Goal: Find contact information: Find contact information

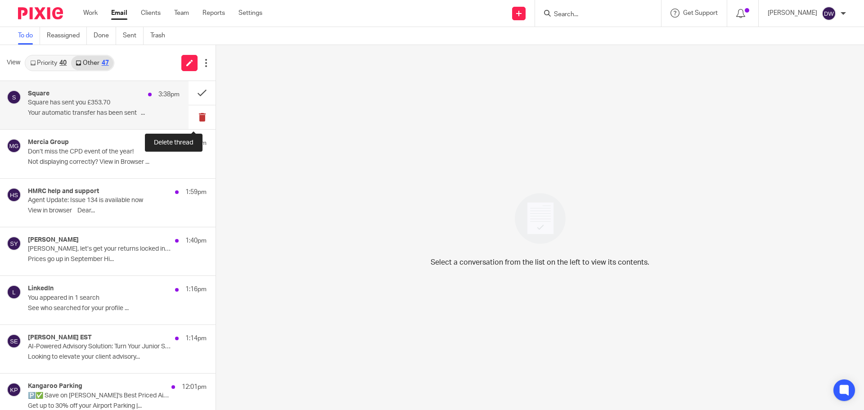
click at [200, 120] on button at bounding box center [202, 117] width 27 height 24
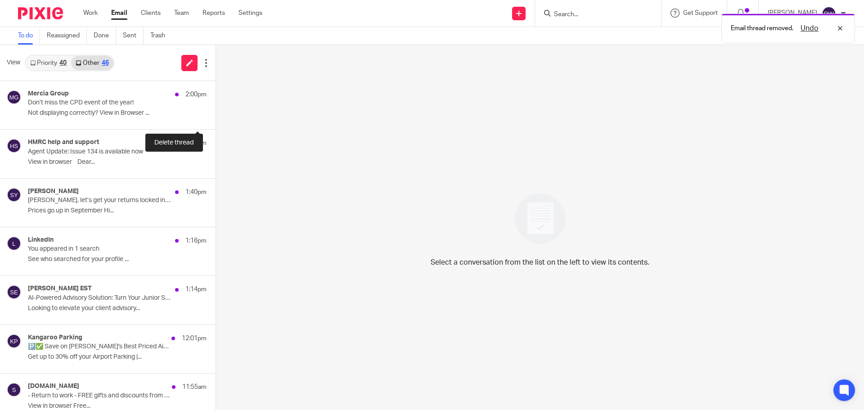
click at [216, 120] on button at bounding box center [219, 117] width 7 height 24
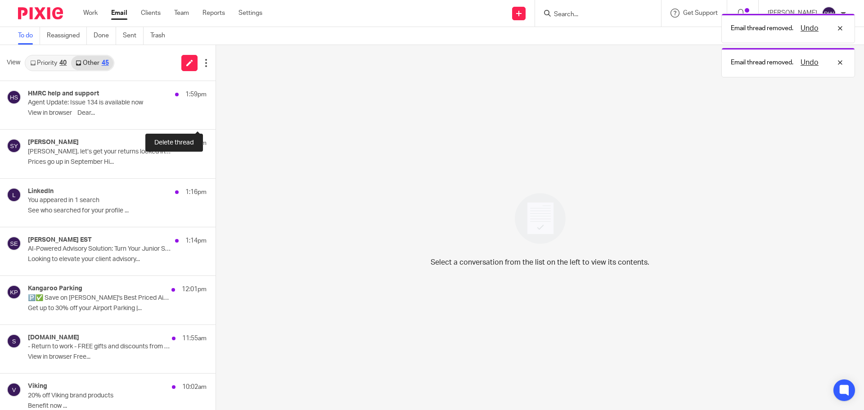
click at [216, 120] on button at bounding box center [219, 117] width 7 height 24
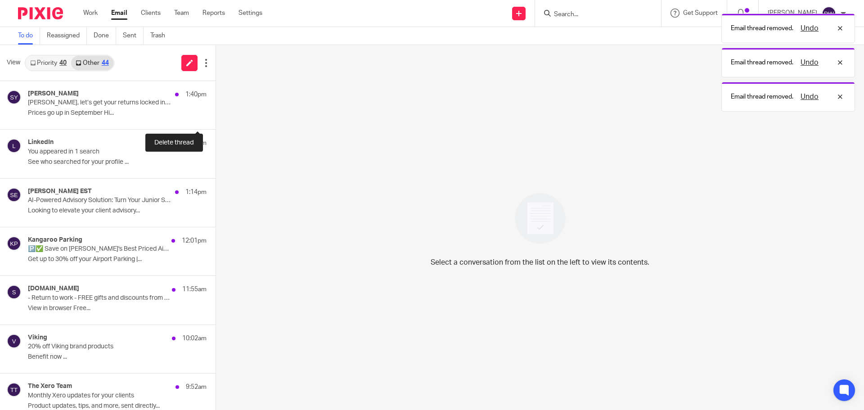
click at [216, 120] on button at bounding box center [219, 117] width 7 height 24
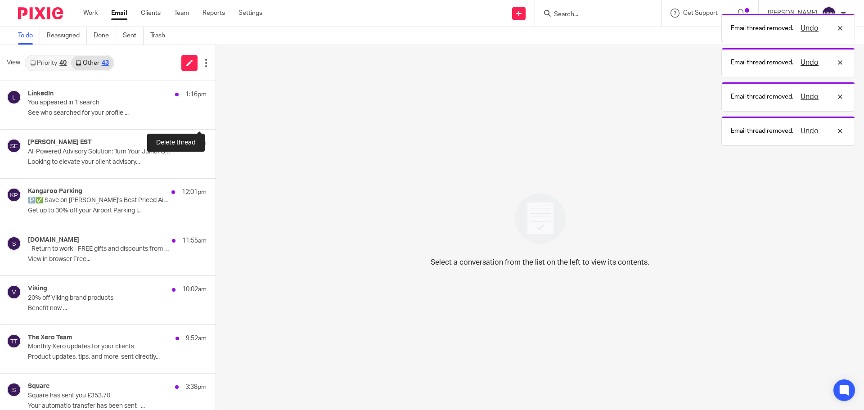
click at [216, 120] on button at bounding box center [219, 117] width 7 height 24
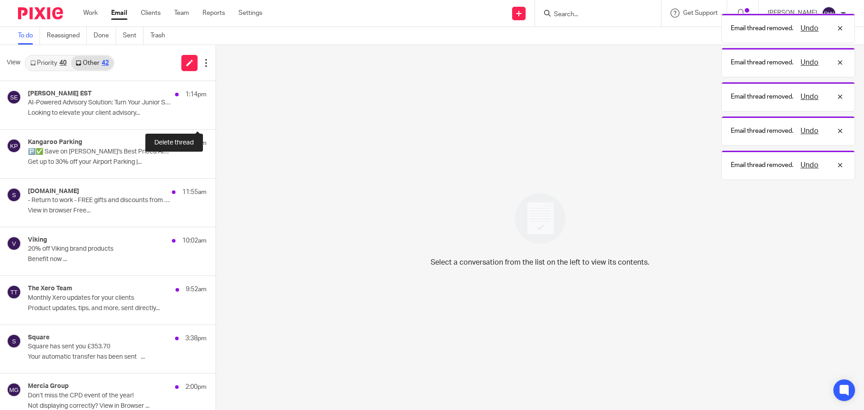
click at [216, 120] on button at bounding box center [219, 117] width 7 height 24
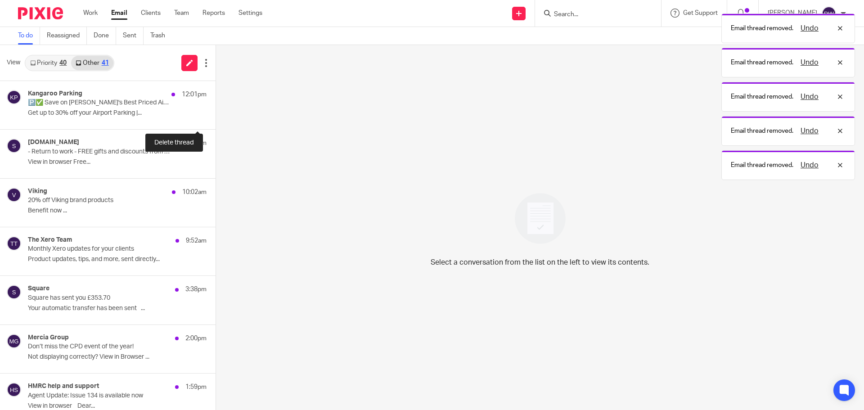
click at [200, 120] on div "Kangaroo Parking 12:01pm 🅿️✅ Save on Heathrow's Best Priced Airport Parking 🅿️✅…" at bounding box center [108, 105] width 216 height 49
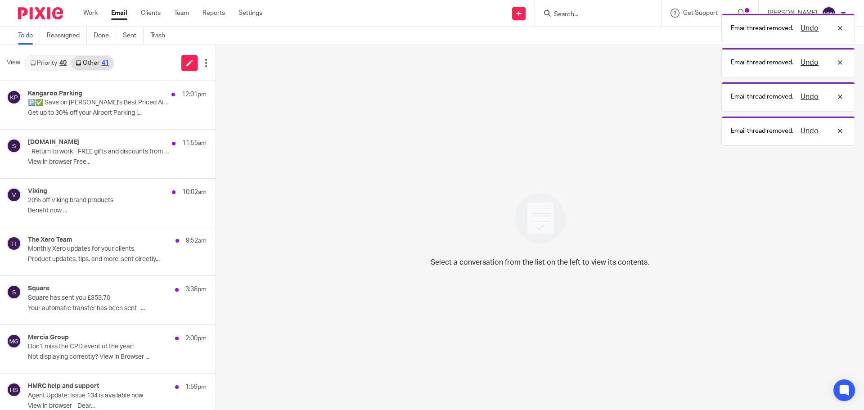
click at [216, 120] on button at bounding box center [219, 117] width 7 height 24
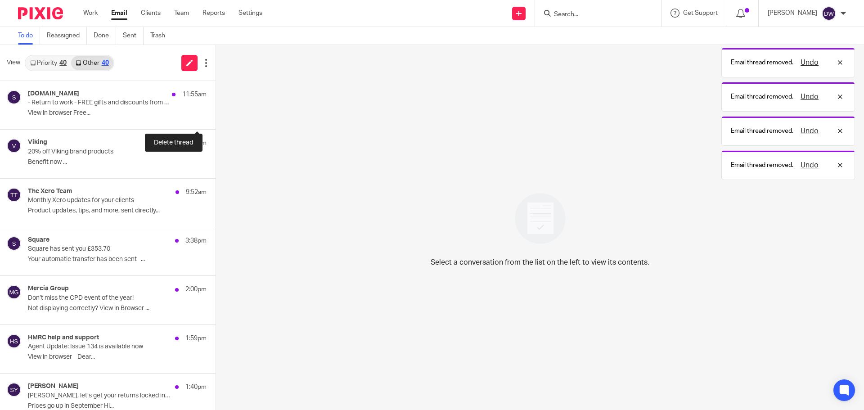
click at [216, 120] on button at bounding box center [219, 117] width 7 height 24
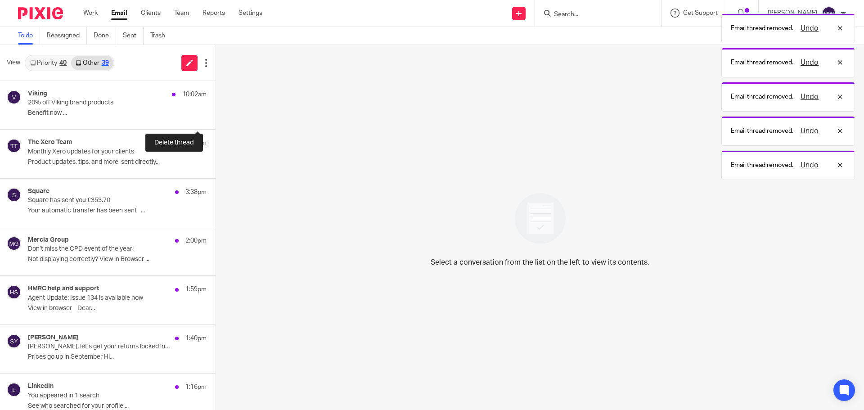
click at [216, 120] on button at bounding box center [219, 117] width 7 height 24
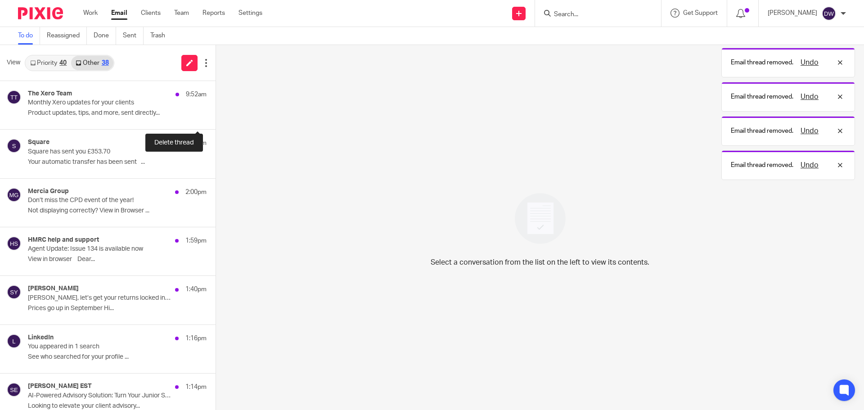
click at [216, 120] on button at bounding box center [219, 117] width 7 height 24
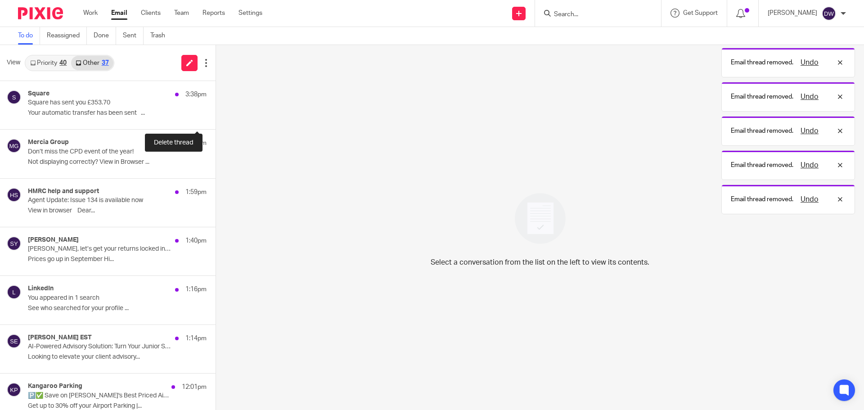
click at [216, 120] on button at bounding box center [219, 117] width 7 height 24
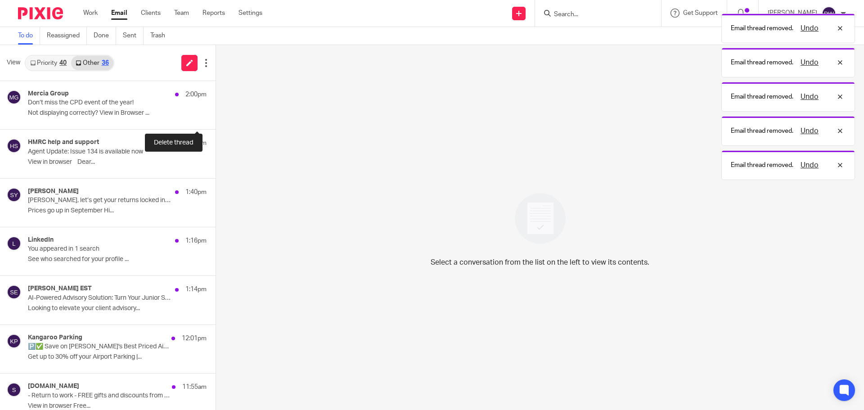
click at [216, 120] on button at bounding box center [219, 117] width 7 height 24
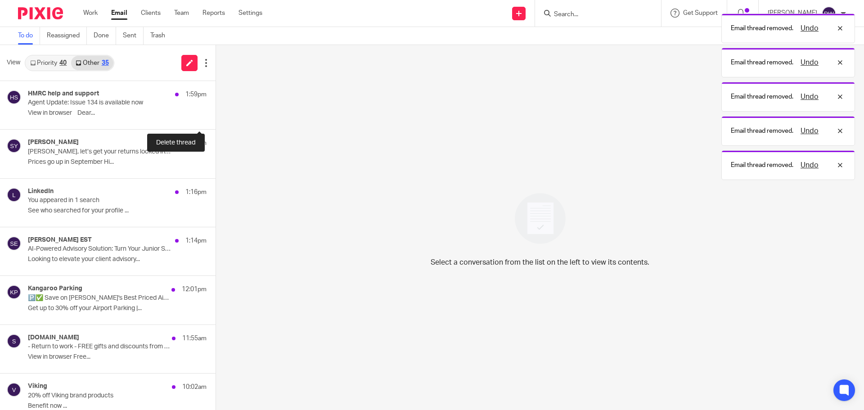
click at [216, 120] on button at bounding box center [219, 117] width 7 height 24
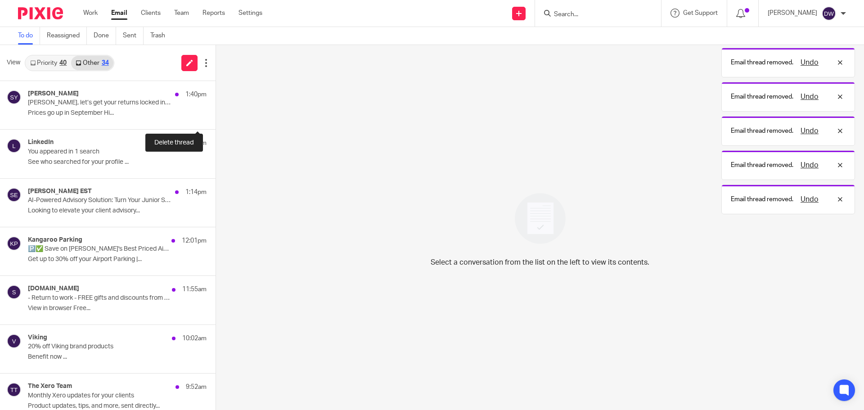
click at [216, 120] on button at bounding box center [219, 117] width 7 height 24
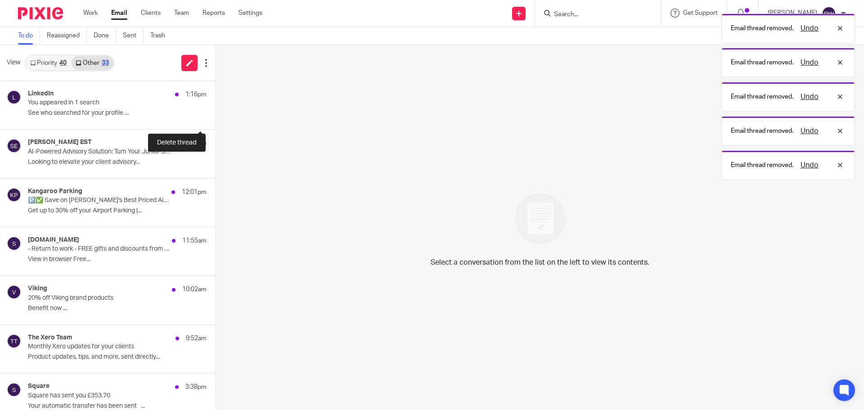
click at [216, 120] on button at bounding box center [219, 117] width 7 height 24
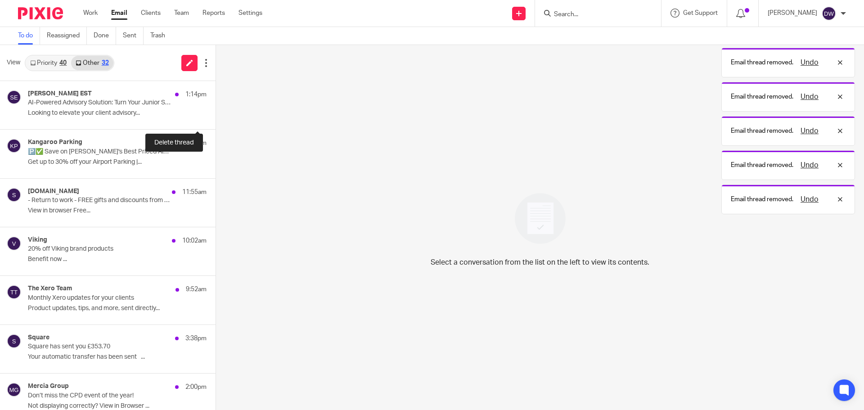
click at [216, 120] on button at bounding box center [219, 117] width 7 height 24
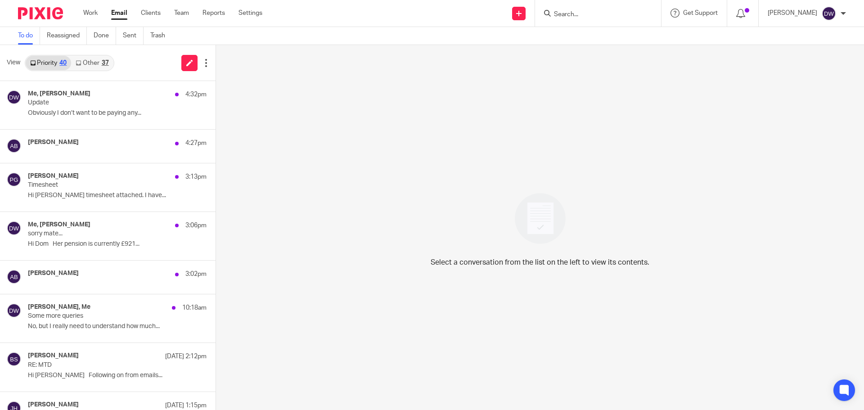
click at [99, 64] on link "Other 37" at bounding box center [92, 63] width 42 height 14
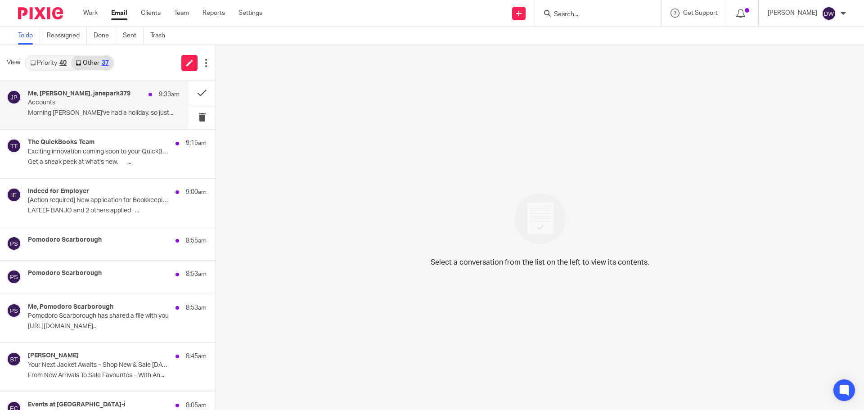
click at [94, 94] on h4 "Me, JANE PARK, janepark379" at bounding box center [79, 94] width 103 height 8
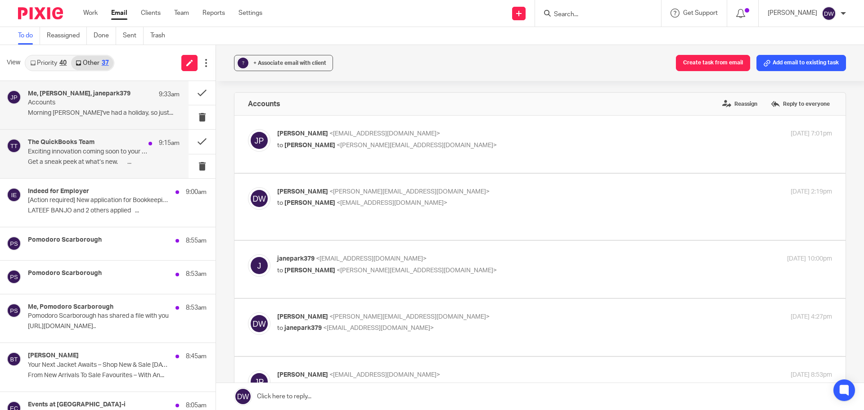
click at [92, 162] on p "Get a sneak peek at what’s new. ͏ ͏ ͏ ͏ ͏ ͏ ..." at bounding box center [104, 162] width 152 height 8
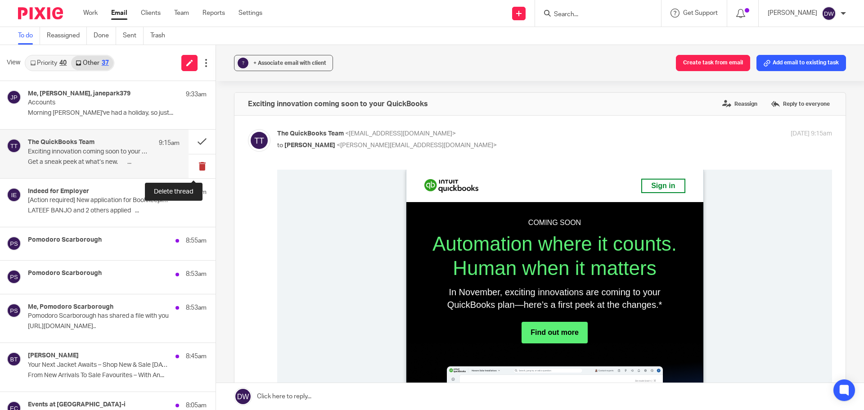
click at [194, 162] on button at bounding box center [202, 166] width 27 height 24
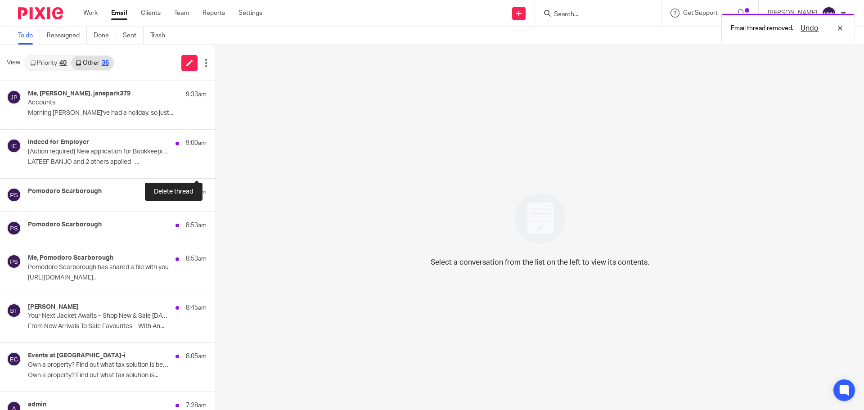
click at [216, 162] on button at bounding box center [219, 166] width 7 height 24
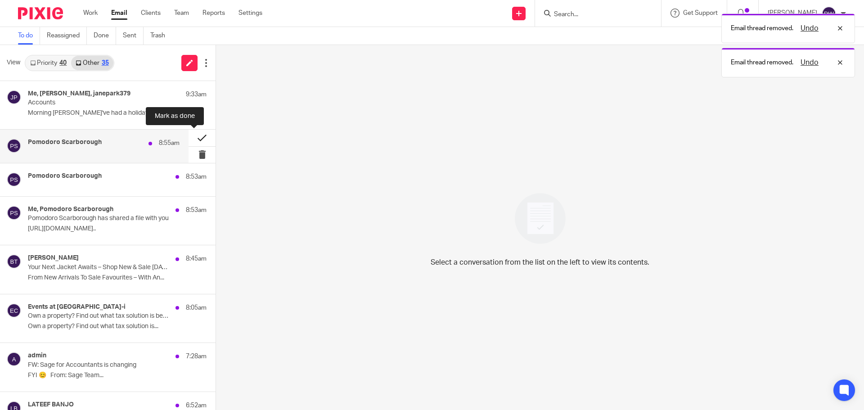
click at [193, 140] on button at bounding box center [202, 138] width 27 height 16
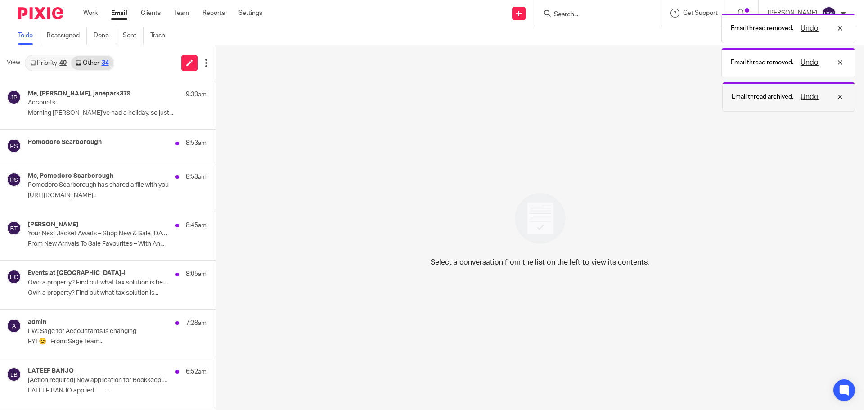
click at [805, 91] on button "Undo" at bounding box center [809, 96] width 23 height 11
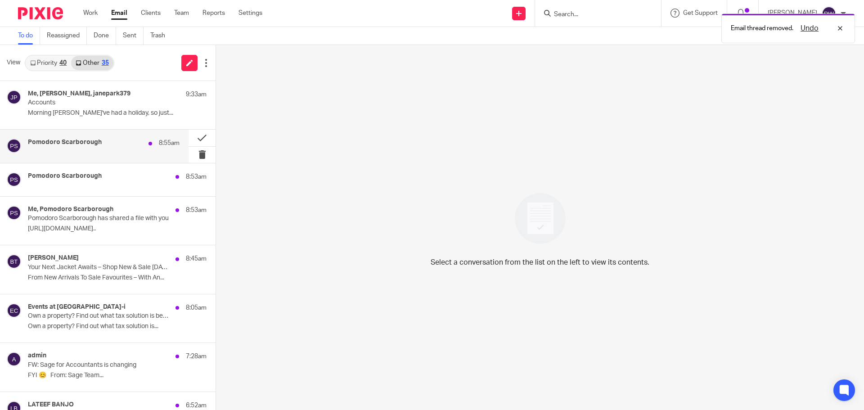
click at [113, 142] on div "Pomodoro Scarborough 8:55am" at bounding box center [104, 143] width 152 height 9
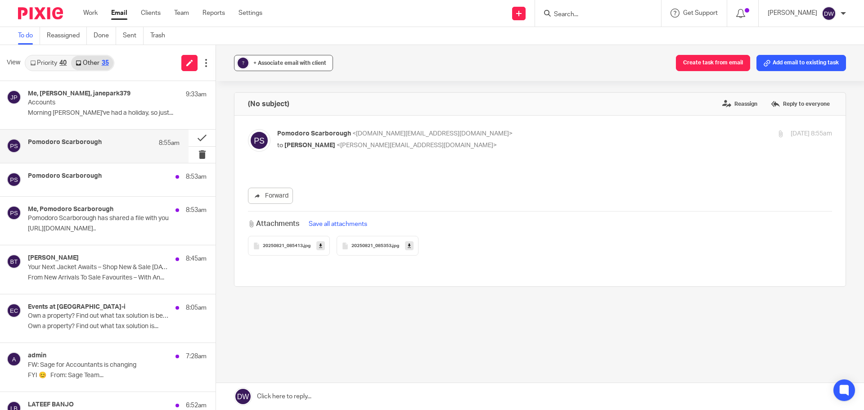
click at [299, 67] on div "+ Associate email with client" at bounding box center [289, 63] width 73 height 9
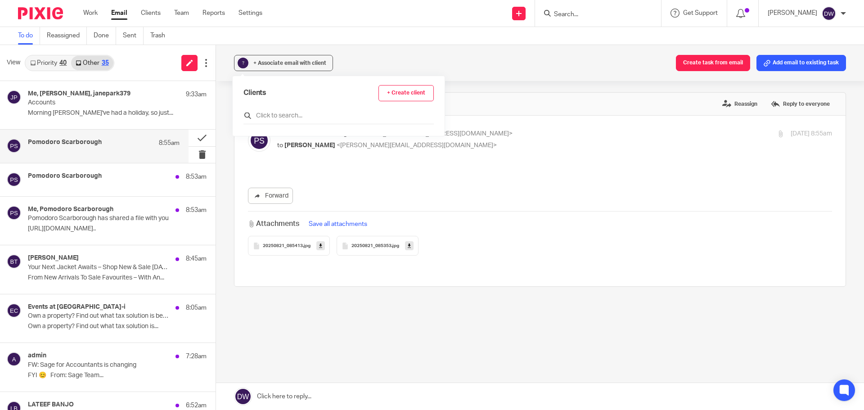
click at [298, 118] on input "text" at bounding box center [339, 115] width 190 height 9
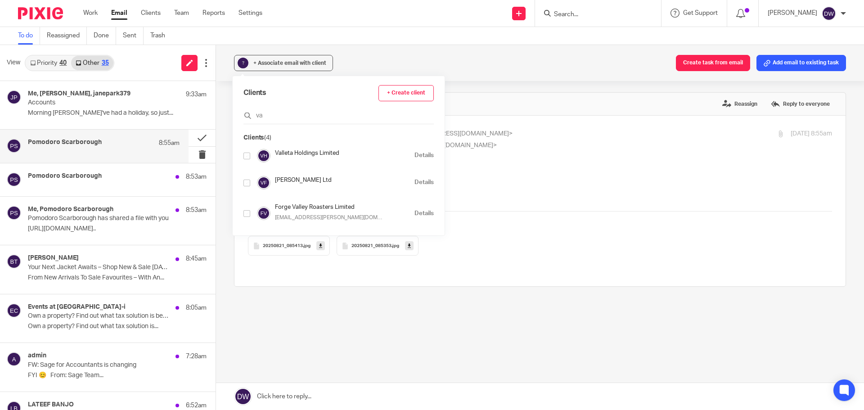
type input "va"
click at [244, 181] on input "checkbox" at bounding box center [247, 183] width 7 height 7
checkbox input "true"
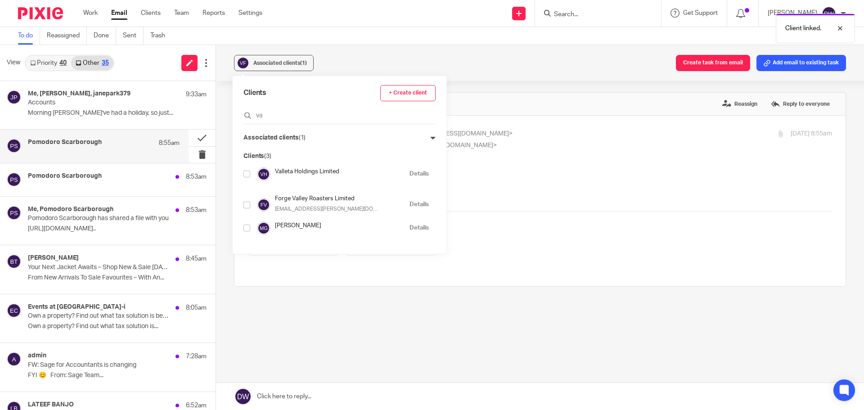
click at [275, 290] on div "(No subject) Reassign Reply to everyone Pomodoro Scarborough <pomodoropizzeria.…" at bounding box center [540, 220] width 612 height 257
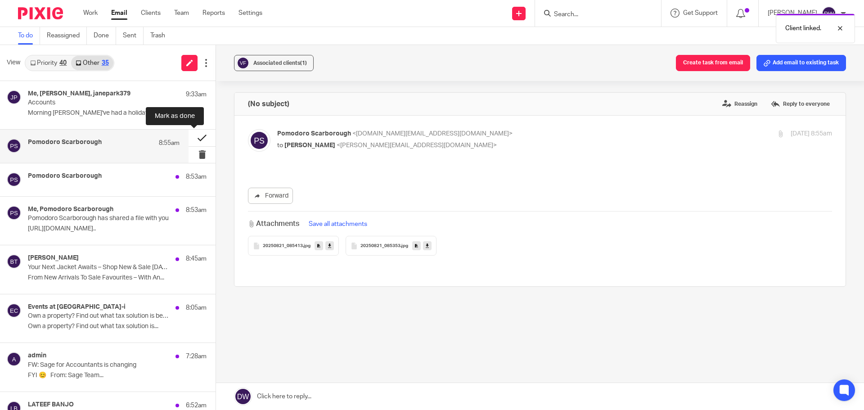
click at [192, 135] on button at bounding box center [202, 138] width 27 height 16
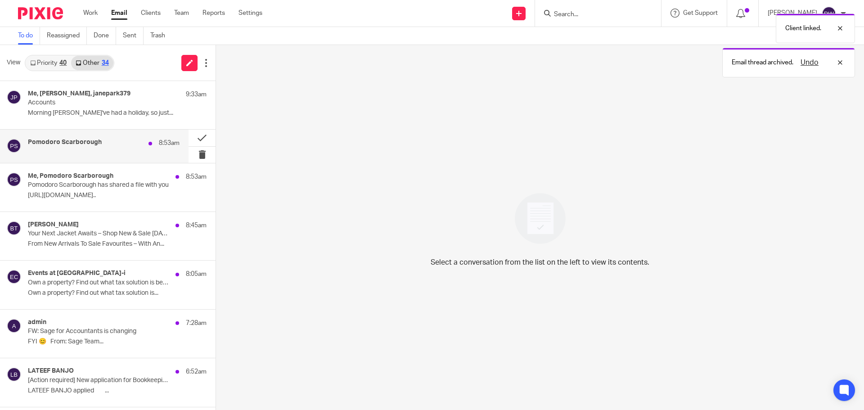
click at [132, 137] on div "Pomodoro Scarborough 8:53am" at bounding box center [94, 146] width 189 height 33
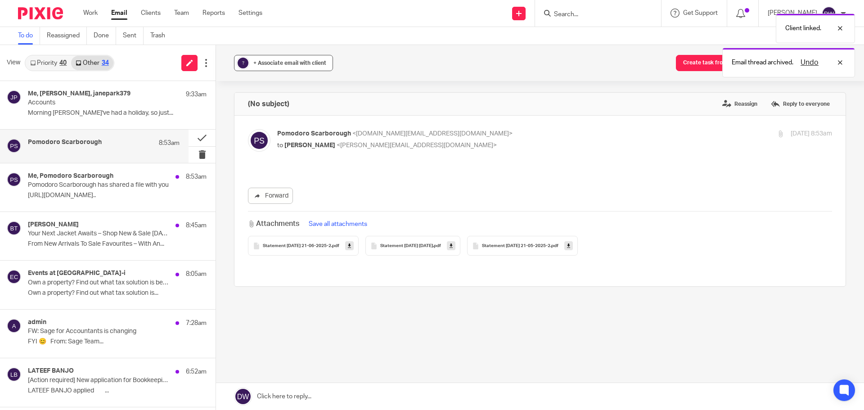
click at [296, 55] on button "? + Associate email with client" at bounding box center [283, 63] width 99 height 16
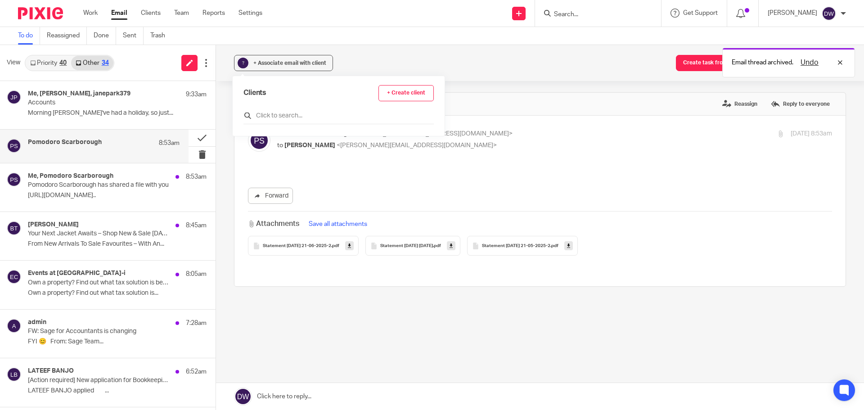
click at [291, 115] on input "text" at bounding box center [339, 115] width 190 height 9
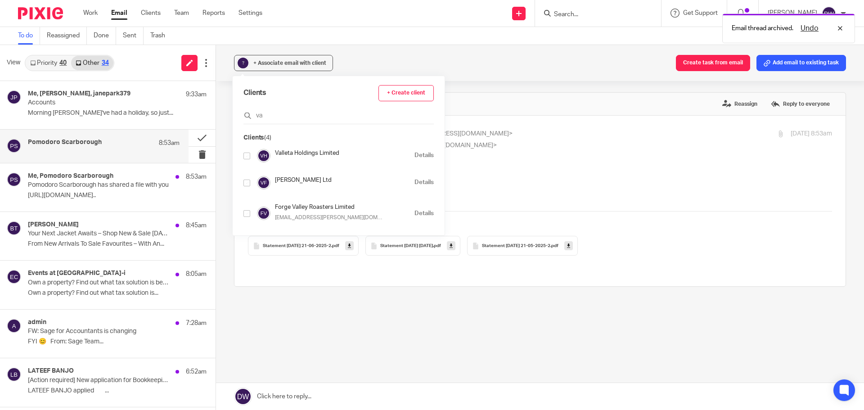
type input "va"
click at [248, 180] on input "checkbox" at bounding box center [247, 183] width 7 height 7
checkbox input "true"
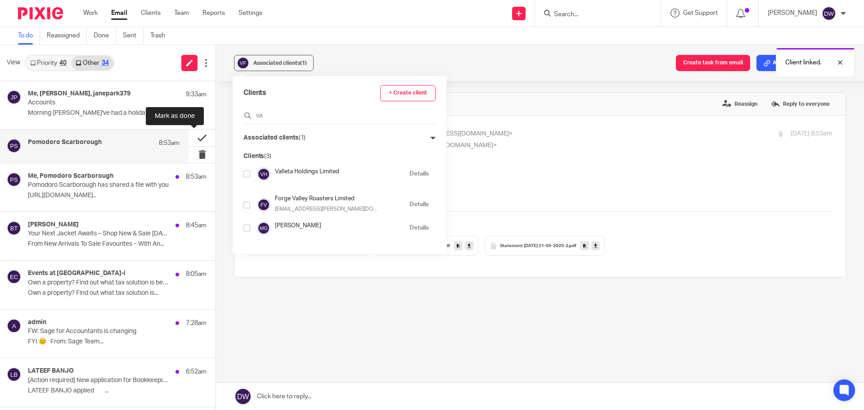
click at [193, 134] on button at bounding box center [202, 138] width 27 height 16
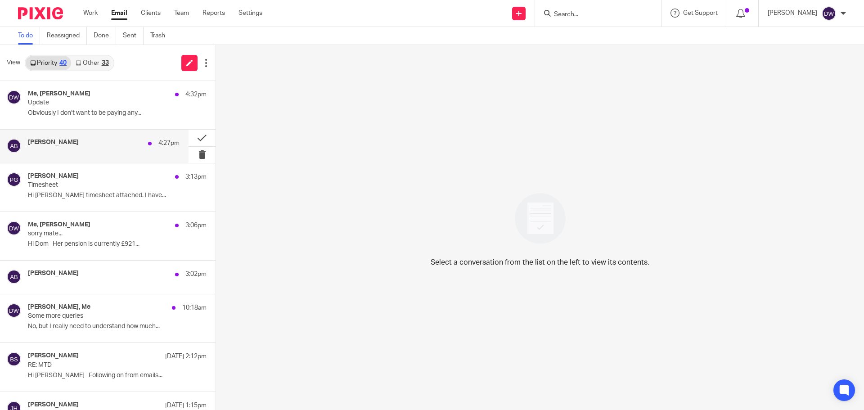
click at [76, 144] on h4 "Alessandro Borzone" at bounding box center [53, 143] width 51 height 8
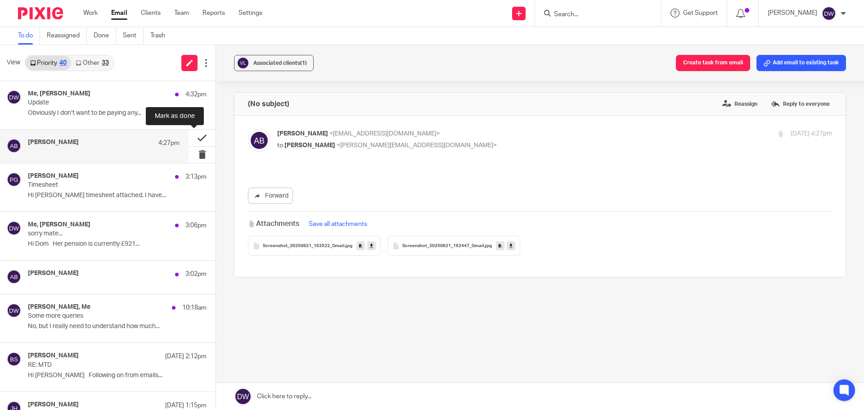
click at [192, 139] on button at bounding box center [202, 138] width 27 height 16
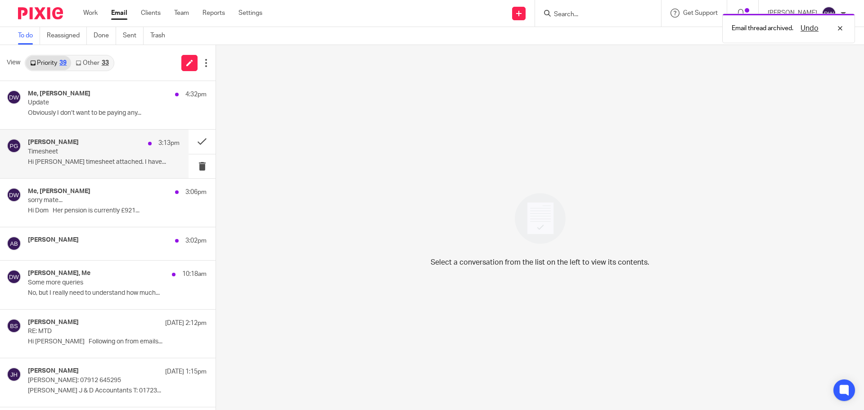
click at [131, 142] on div "Philip Green 3:13pm" at bounding box center [104, 143] width 152 height 9
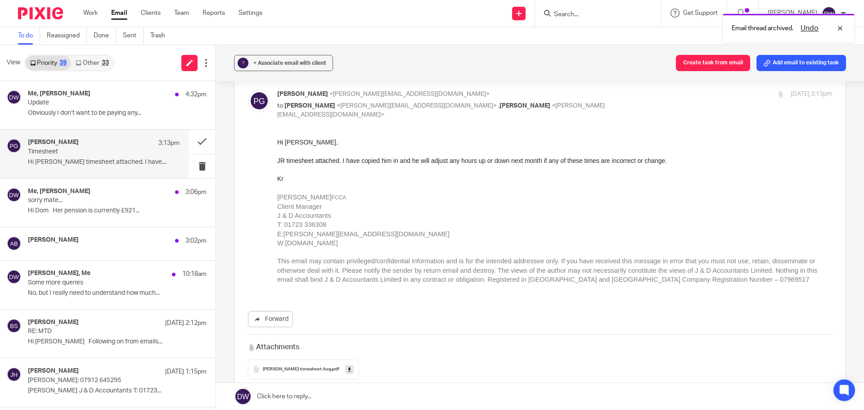
scroll to position [90, 0]
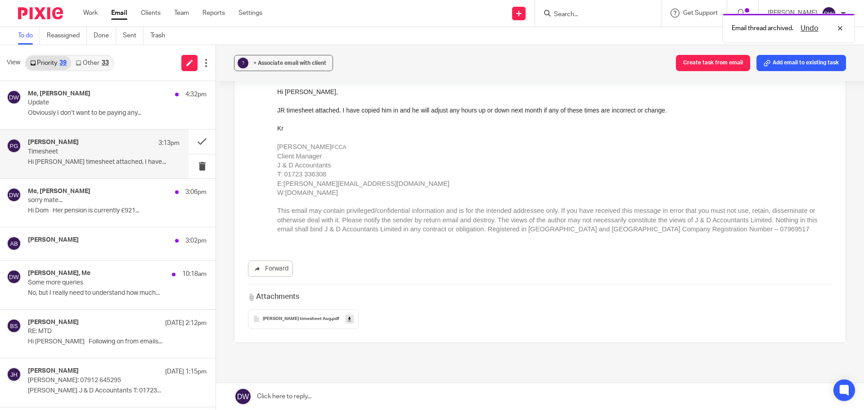
click at [348, 316] on icon at bounding box center [349, 319] width 3 height 7
click at [110, 164] on p "Hi Dom, JR timesheet attached. I have..." at bounding box center [104, 162] width 152 height 8
click at [198, 138] on button at bounding box center [202, 142] width 27 height 24
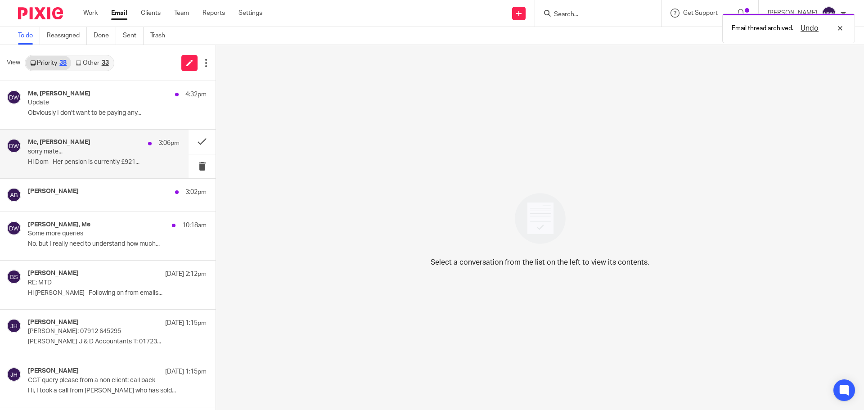
click at [113, 149] on p "sorry mate..." at bounding box center [89, 152] width 122 height 8
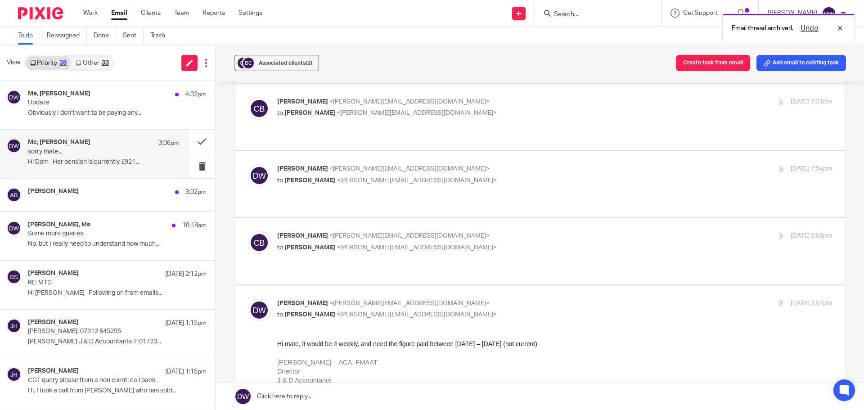
scroll to position [0, 0]
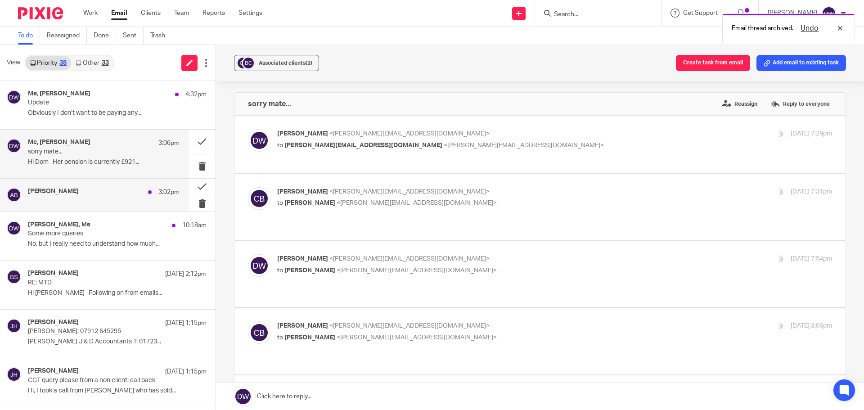
click at [118, 190] on div "Alessandro Borzone 3:02pm" at bounding box center [104, 192] width 152 height 9
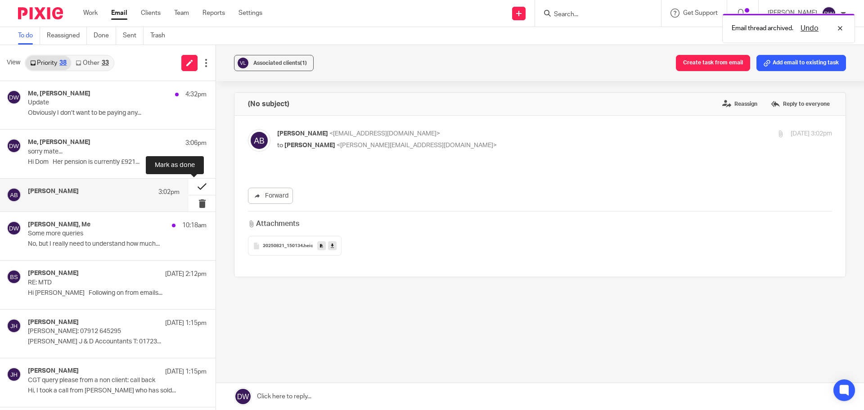
click at [196, 184] on button at bounding box center [202, 187] width 27 height 16
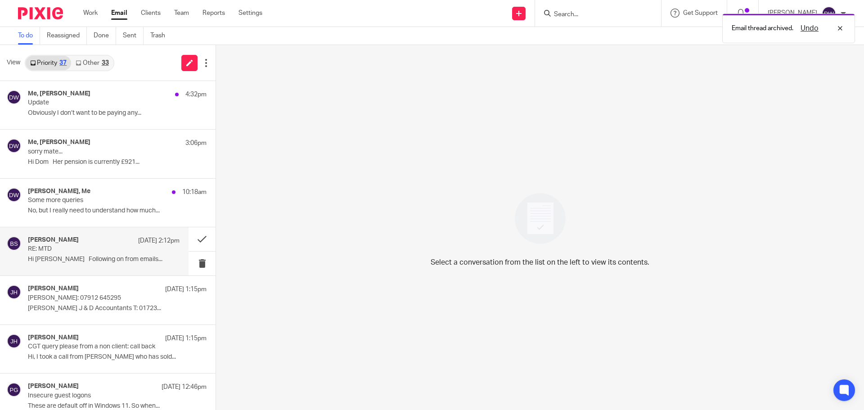
click at [60, 267] on div "Becky Stephenson 20 Aug 2:12pm RE: MTD Hi Mick Following on from emails..." at bounding box center [94, 251] width 189 height 48
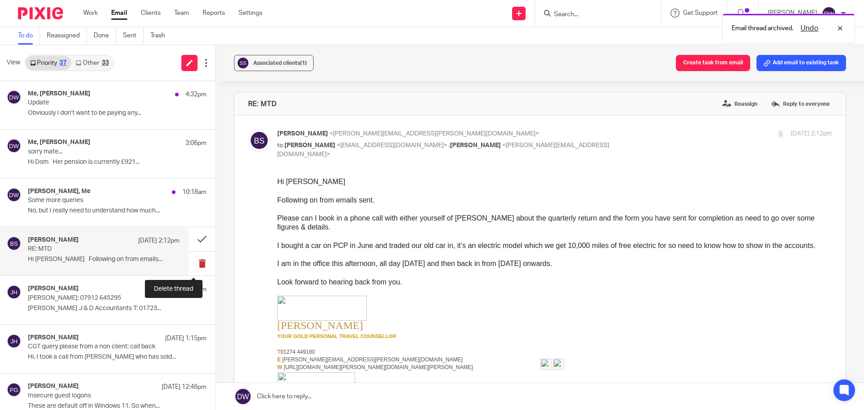
click at [195, 258] on button at bounding box center [202, 264] width 27 height 24
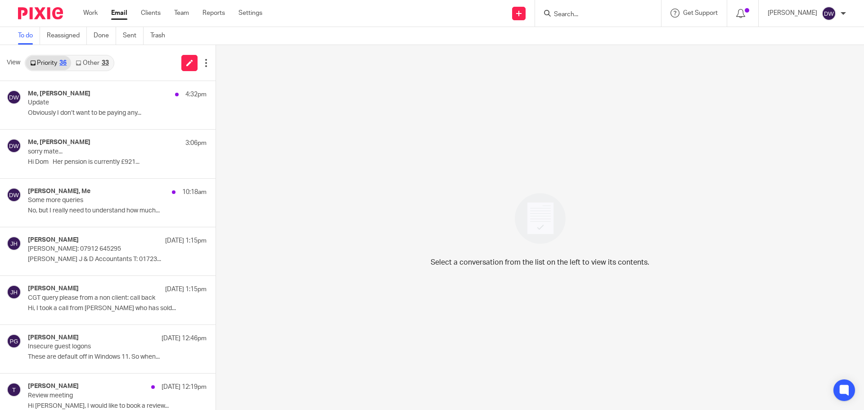
click at [600, 17] on input "Search" at bounding box center [593, 15] width 81 height 8
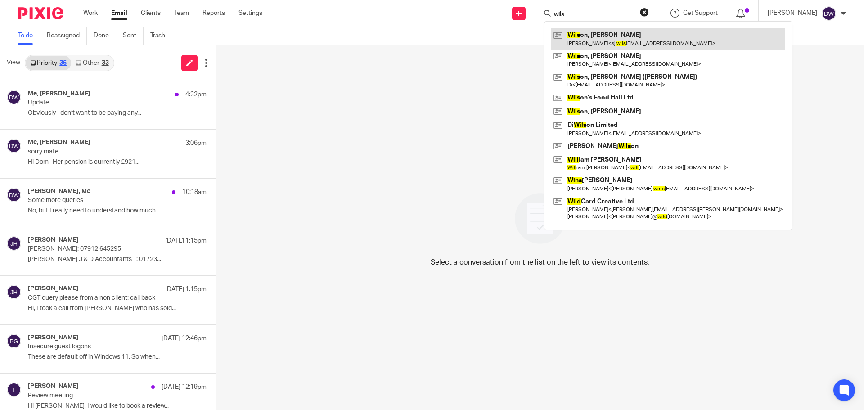
type input "wils"
click at [605, 42] on link at bounding box center [668, 38] width 234 height 21
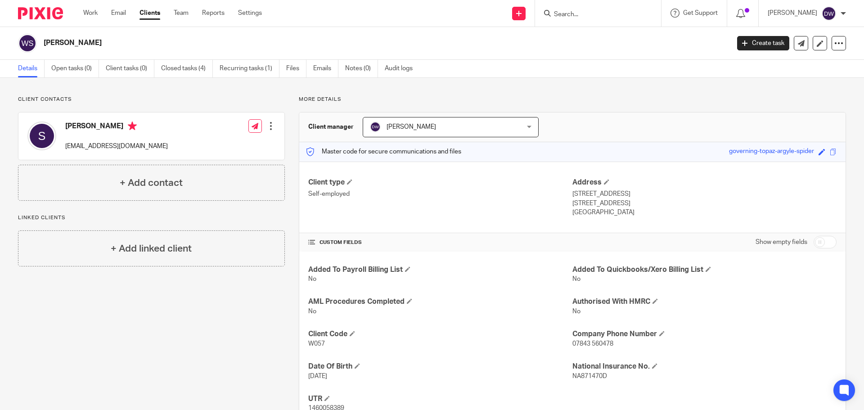
click at [608, 14] on input "Search" at bounding box center [593, 15] width 81 height 8
click at [569, 12] on input "Search" at bounding box center [593, 15] width 81 height 8
type input "elp"
click at [608, 42] on link at bounding box center [639, 38] width 177 height 21
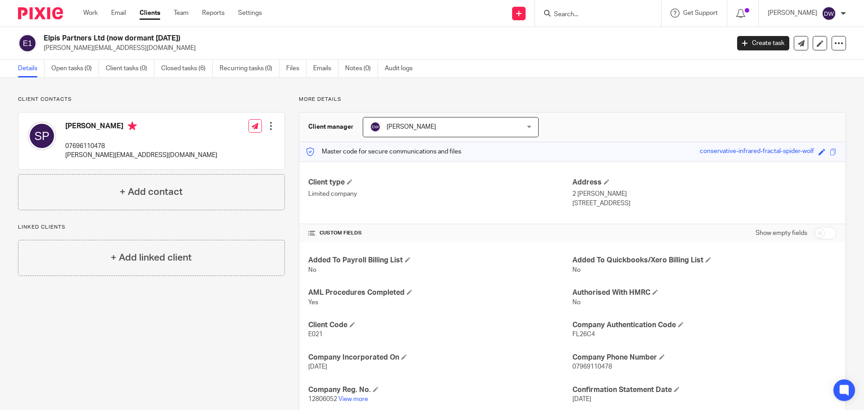
click at [573, 17] on input "Search" at bounding box center [593, 15] width 81 height 8
click at [573, 13] on input "div" at bounding box center [593, 15] width 81 height 8
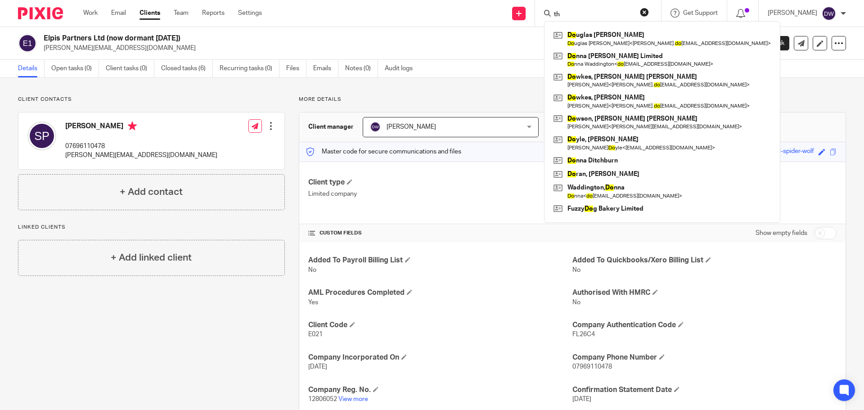
type input "t"
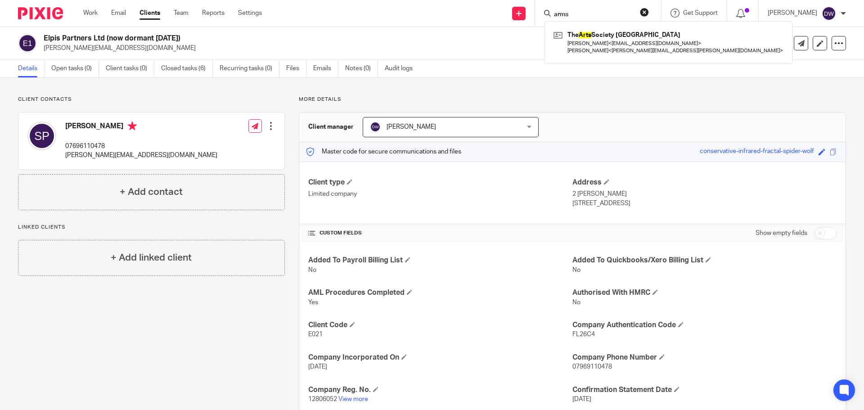
click at [610, 15] on input "arms" at bounding box center [593, 15] width 81 height 8
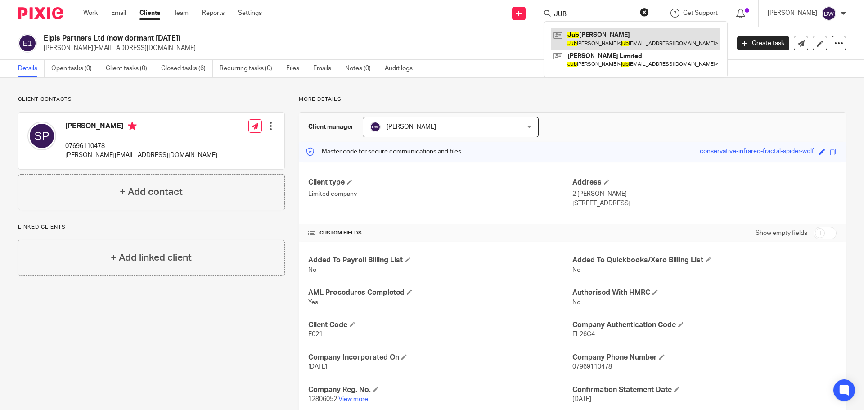
type input "JUB"
click at [614, 38] on link at bounding box center [635, 38] width 169 height 21
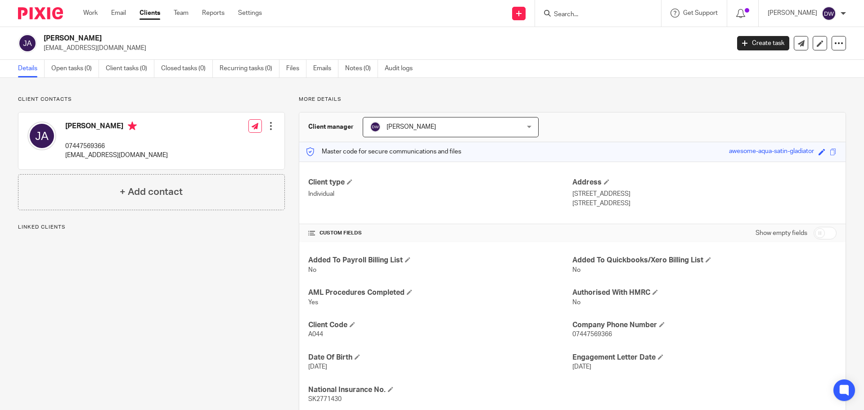
click at [133, 157] on p "[EMAIL_ADDRESS][DOMAIN_NAME]" at bounding box center [116, 155] width 103 height 9
copy div "[EMAIL_ADDRESS][DOMAIN_NAME]"
click at [85, 145] on p "07447569366" at bounding box center [116, 146] width 103 height 9
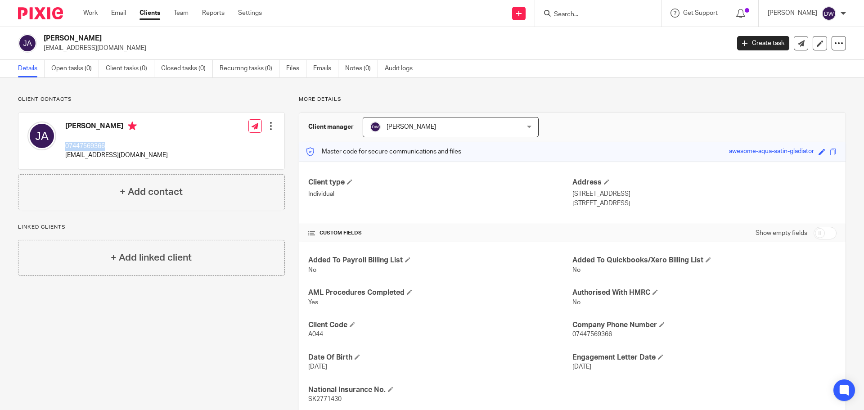
click at [85, 145] on p "07447569366" at bounding box center [116, 146] width 103 height 9
copy p "07447569366"
click at [104, 152] on p "[EMAIL_ADDRESS][DOMAIN_NAME]" at bounding box center [116, 155] width 103 height 9
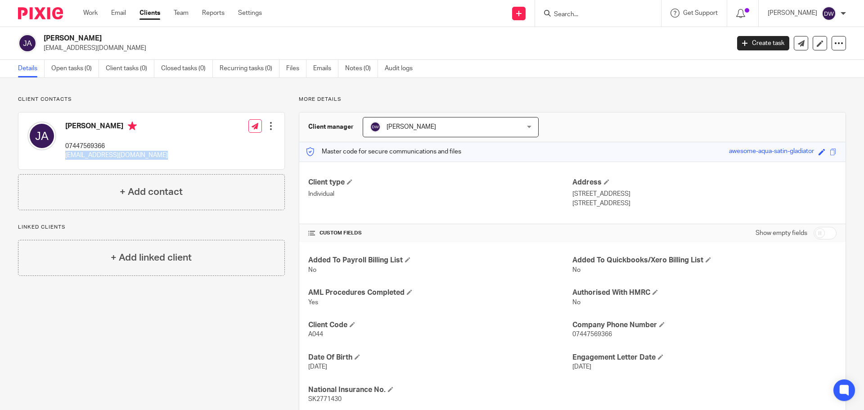
copy div "[EMAIL_ADDRESS][DOMAIN_NAME]"
